Goal: Task Accomplishment & Management: Use online tool/utility

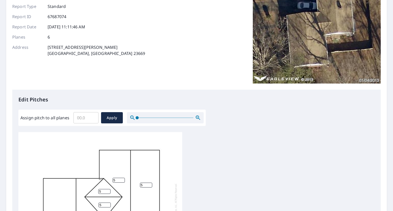
scroll to position [56, 0]
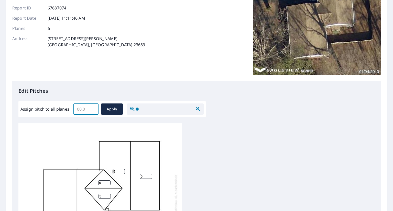
click at [86, 111] on input "Assign pitch to all planes" at bounding box center [85, 109] width 25 height 14
type input "5"
click at [110, 109] on span "Apply" at bounding box center [112, 109] width 14 height 6
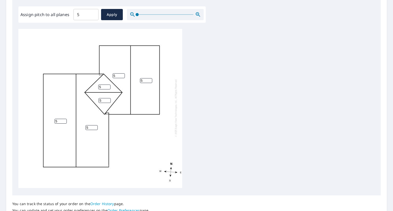
scroll to position [194, 0]
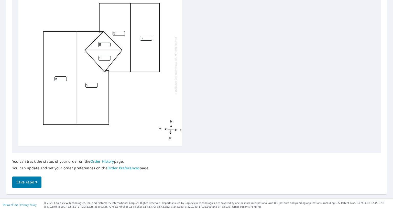
click at [28, 184] on span "Save report" at bounding box center [26, 182] width 21 height 6
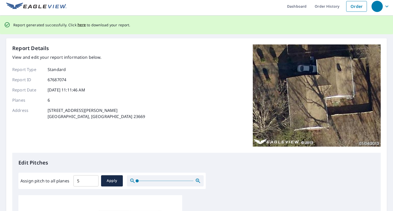
scroll to position [0, 0]
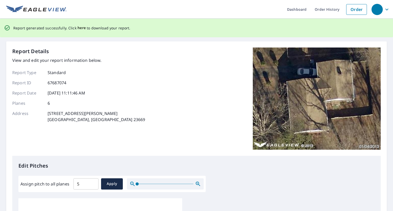
click at [81, 29] on span "here" at bounding box center [82, 28] width 8 height 6
